Goal: Task Accomplishment & Management: Manage account settings

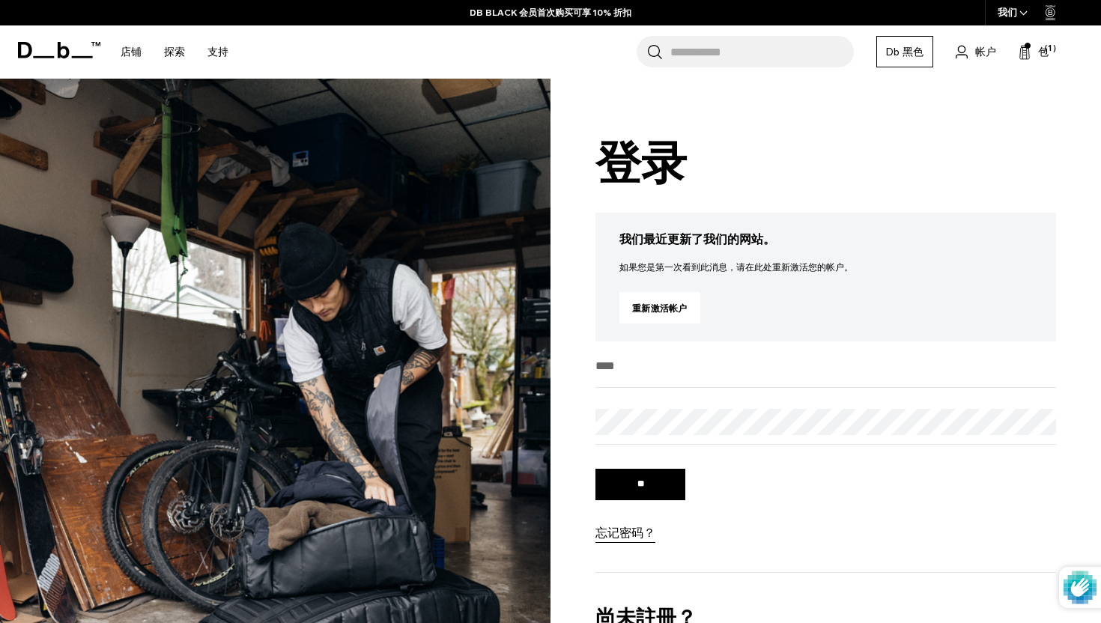
type input "**********"
click at [627, 488] on input "**" at bounding box center [641, 484] width 90 height 31
